Goal: Transaction & Acquisition: Purchase product/service

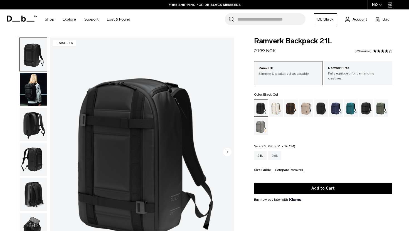
click at [276, 151] on div "26L" at bounding box center [274, 155] width 13 height 9
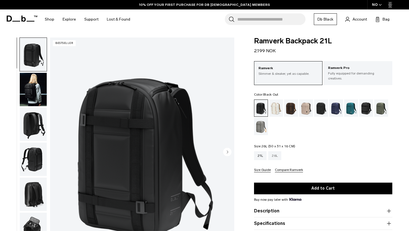
click at [275, 151] on div "26L" at bounding box center [274, 155] width 13 height 9
